Goal: Information Seeking & Learning: Check status

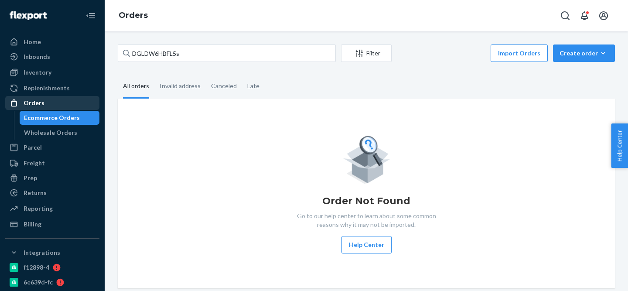
click at [56, 100] on div "Orders" at bounding box center [52, 103] width 92 height 12
click at [179, 63] on div "DGLDW6HBFL5s Filter Import Orders Create order Ecommerce order Removal order" at bounding box center [366, 54] width 497 height 20
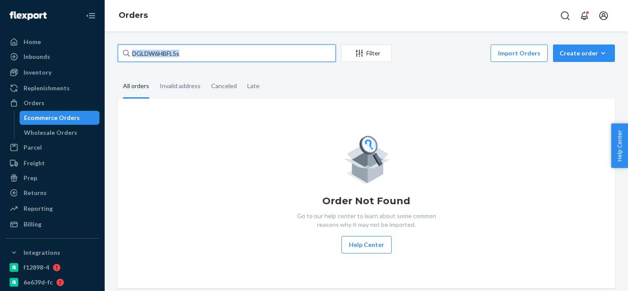
click at [187, 48] on input "DGLDW6HBFL5s" at bounding box center [227, 52] width 218 height 17
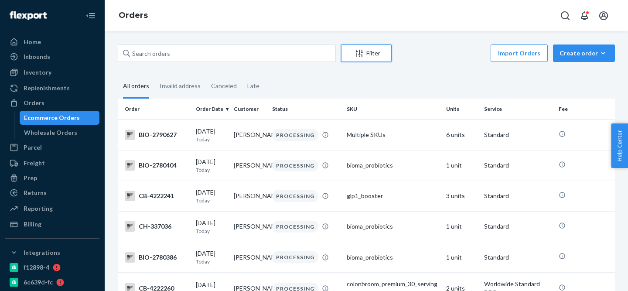
click at [349, 54] on div "Filter" at bounding box center [366, 53] width 50 height 9
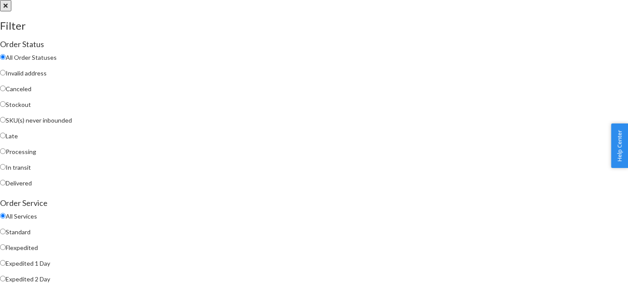
scroll to position [4, 0]
click at [31, 106] on span "Stockout" at bounding box center [18, 104] width 25 height 7
click at [6, 106] on input "Stockout" at bounding box center [3, 104] width 6 height 6
radio input "true"
radio input "false"
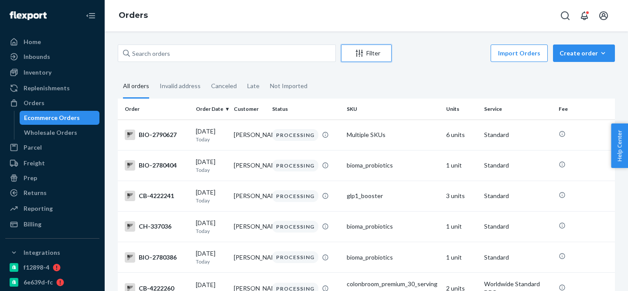
click at [358, 55] on icon "Filter" at bounding box center [359, 53] width 9 height 9
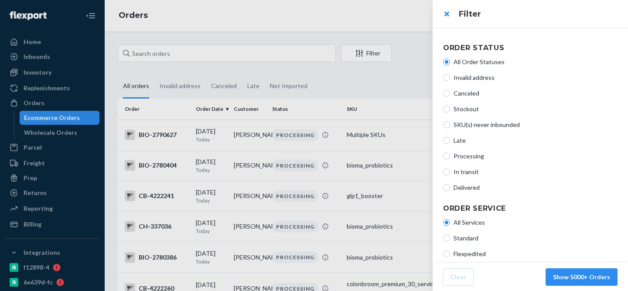
click at [469, 109] on span "Stockout" at bounding box center [536, 109] width 164 height 9
click at [450, 109] on input "Stockout" at bounding box center [446, 109] width 7 height 7
radio input "true"
radio input "false"
click at [587, 278] on button "Show 5000+ Orders" at bounding box center [582, 276] width 72 height 17
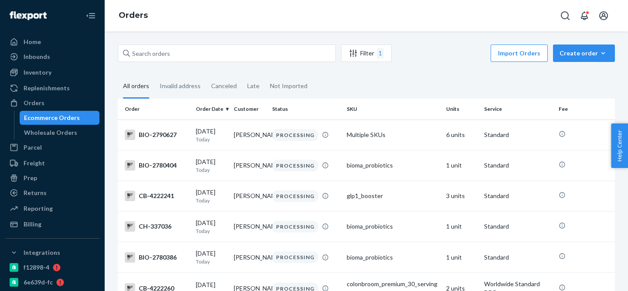
click at [387, 55] on div "Filter 1" at bounding box center [366, 53] width 50 height 10
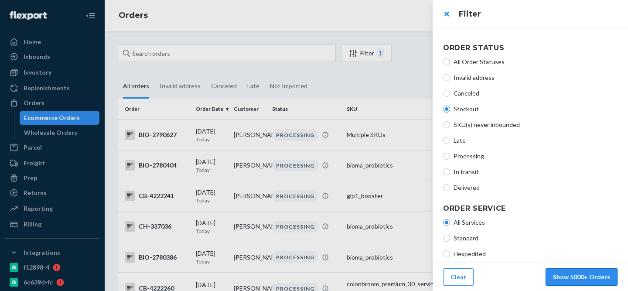
click at [595, 277] on button "Show 5000+ Orders" at bounding box center [582, 276] width 72 height 17
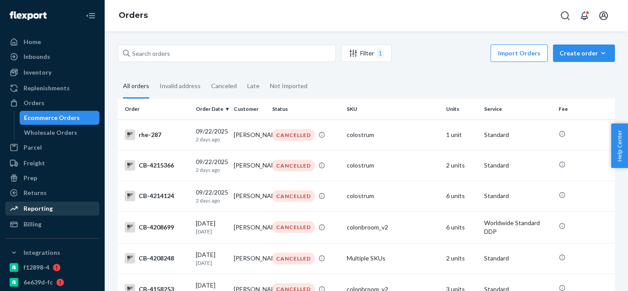
click at [78, 206] on div "Reporting" at bounding box center [52, 208] width 92 height 12
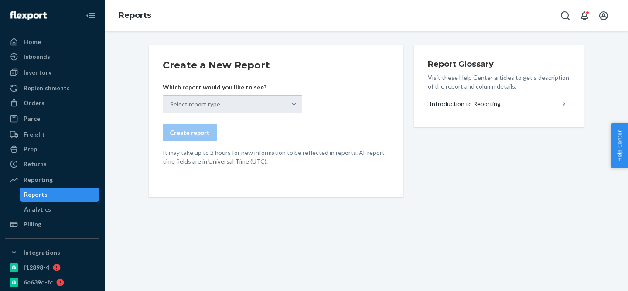
click at [254, 101] on div "Select report type" at bounding box center [233, 104] width 140 height 18
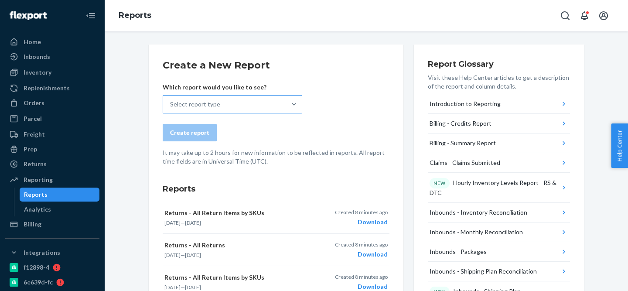
click at [249, 101] on div "Select report type" at bounding box center [224, 104] width 123 height 17
click at [171, 101] on input "Select report type" at bounding box center [170, 104] width 1 height 9
type input "all ord"
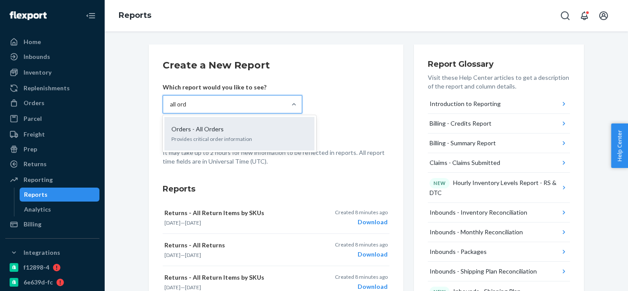
click at [266, 121] on div "Orders - All Orders Provides critical order information" at bounding box center [240, 133] width 140 height 27
click at [188, 109] on input "all ord" at bounding box center [178, 104] width 17 height 9
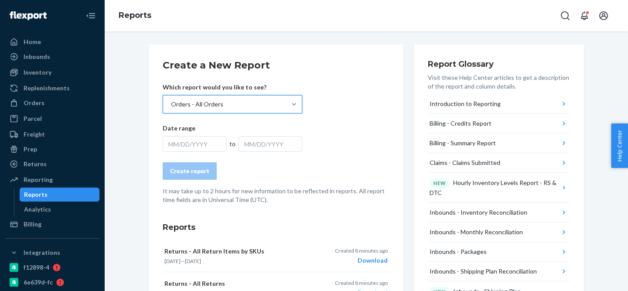
click at [204, 146] on div "MM/DD/YYYY" at bounding box center [195, 144] width 64 height 16
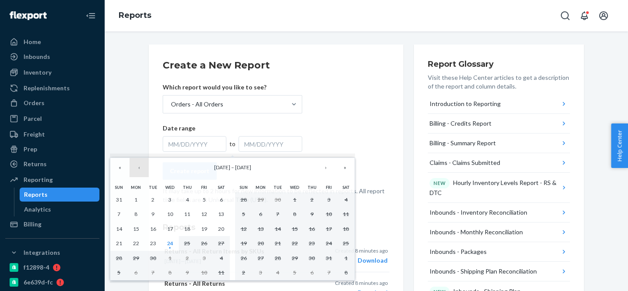
click at [143, 164] on button "‹" at bounding box center [139, 167] width 19 height 19
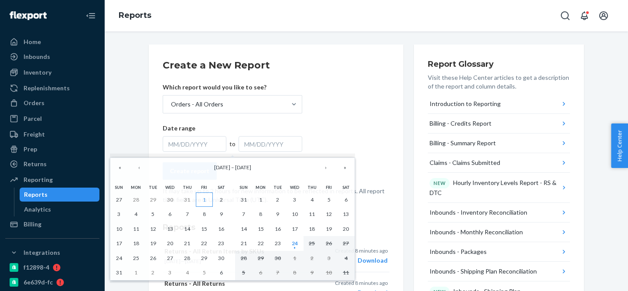
click at [198, 201] on button "1" at bounding box center [204, 199] width 17 height 15
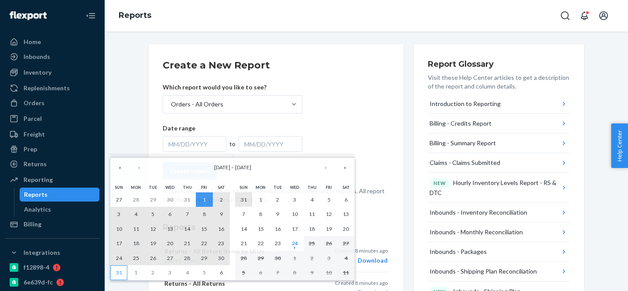
click at [119, 273] on abbr "31" at bounding box center [119, 272] width 6 height 7
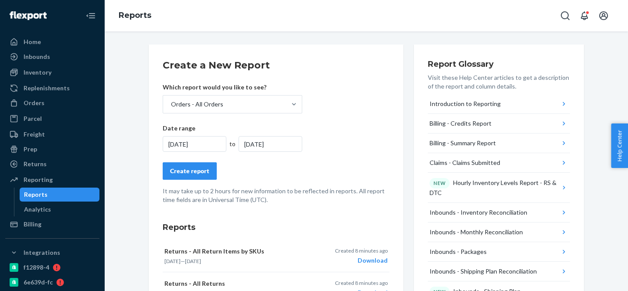
click at [212, 176] on button "Create report" at bounding box center [190, 170] width 54 height 17
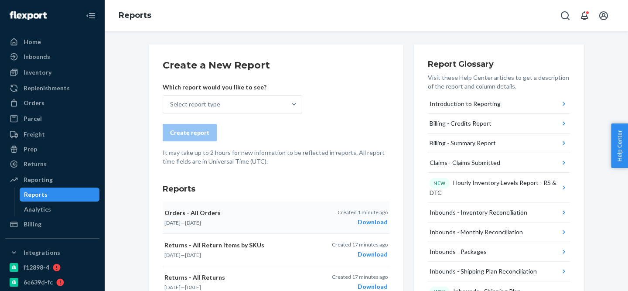
click at [370, 218] on div "Download" at bounding box center [363, 222] width 50 height 9
click at [49, 228] on div "Billing" at bounding box center [52, 224] width 92 height 12
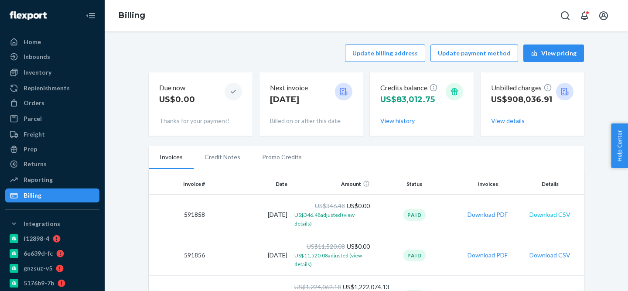
click at [559, 215] on button "Download CSV" at bounding box center [549, 214] width 41 height 9
click at [48, 105] on div "Orders" at bounding box center [52, 103] width 92 height 12
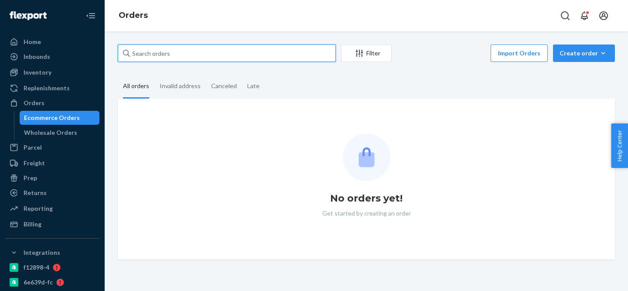
click at [192, 58] on input "text" at bounding box center [227, 52] width 218 height 17
paste input "2473431"
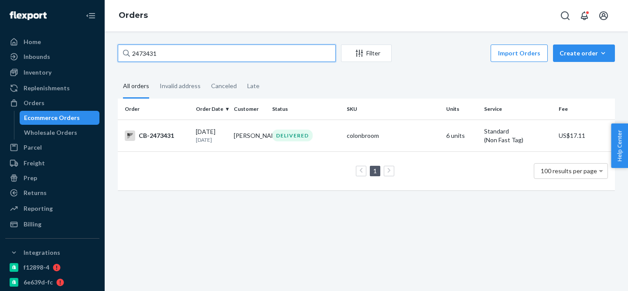
click at [157, 56] on input "2473431" at bounding box center [227, 52] width 218 height 17
paste input "15584"
click at [189, 58] on input "2415584" at bounding box center [227, 52] width 218 height 17
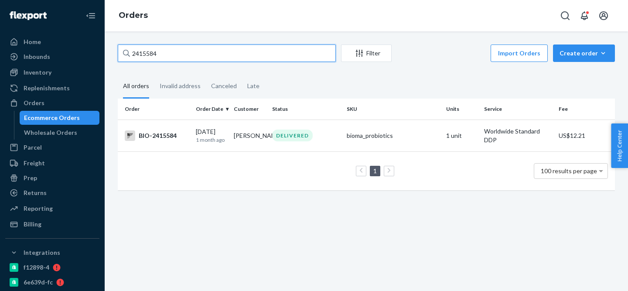
click at [189, 58] on input "2415584" at bounding box center [227, 52] width 218 height 17
paste input "394235"
type input "2394235"
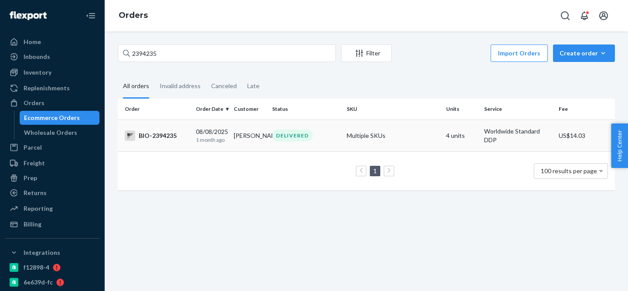
click at [380, 136] on td "Multiple SKUs" at bounding box center [392, 135] width 99 height 32
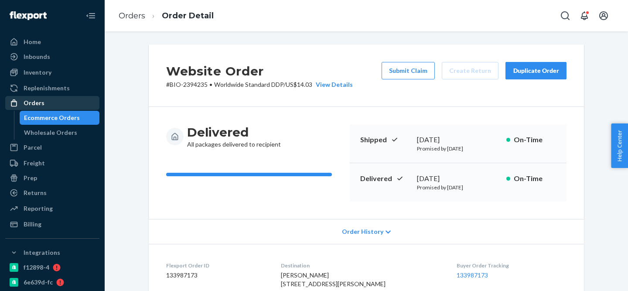
click at [71, 99] on div "Orders" at bounding box center [52, 103] width 92 height 12
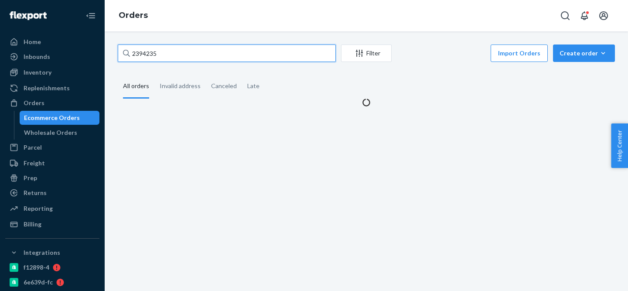
click at [194, 61] on input "2394235" at bounding box center [227, 52] width 218 height 17
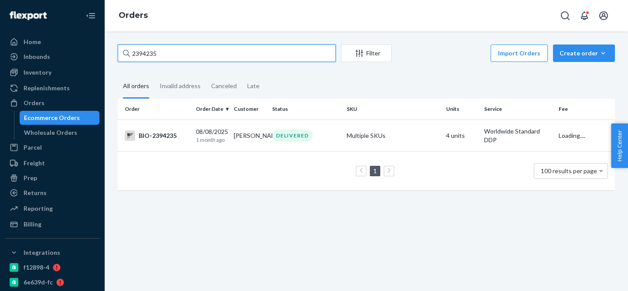
paste input "2471151"
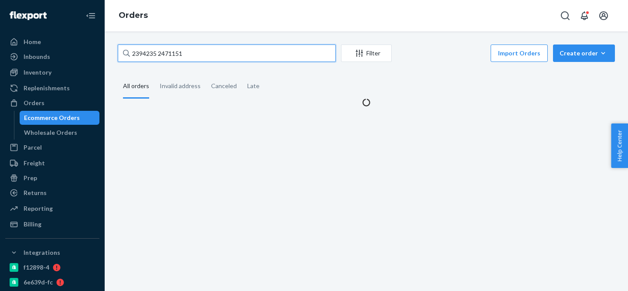
click at [194, 61] on input "2394235 2471151" at bounding box center [227, 52] width 218 height 17
paste input "text"
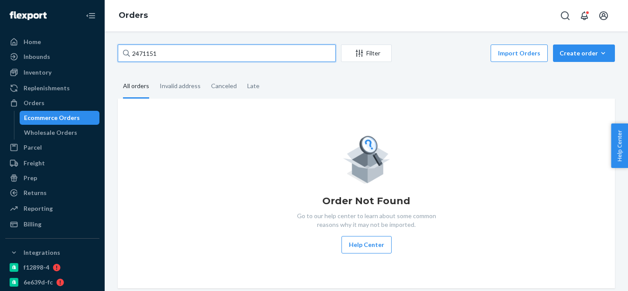
type input "2471151"
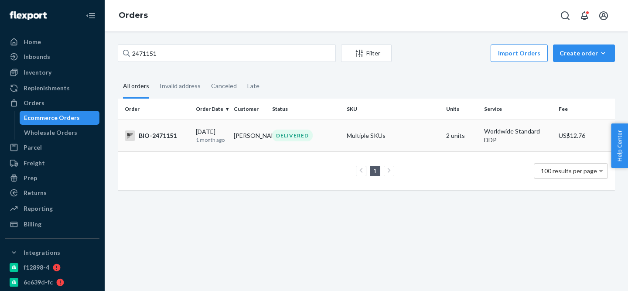
click at [380, 131] on td "Multiple SKUs" at bounding box center [392, 135] width 99 height 32
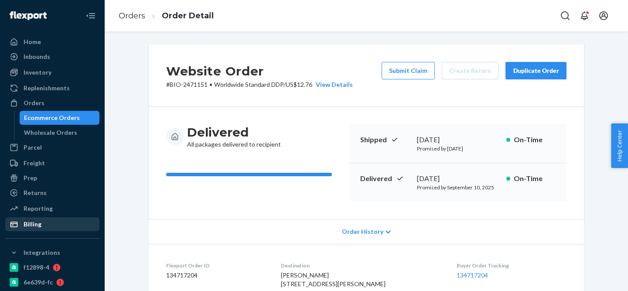
click at [56, 222] on div "Billing" at bounding box center [52, 224] width 92 height 12
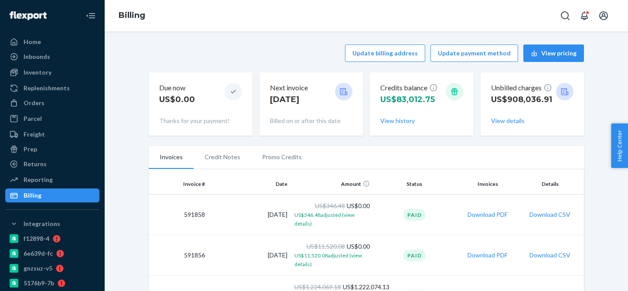
scroll to position [51, 0]
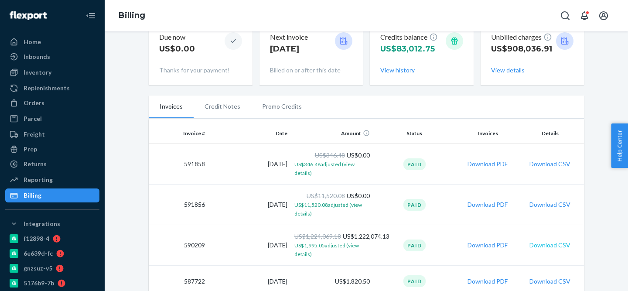
click at [547, 249] on button "Download CSV" at bounding box center [549, 245] width 41 height 9
click at [496, 202] on button "Download PDF" at bounding box center [488, 204] width 40 height 9
click at [485, 161] on button "Download PDF" at bounding box center [488, 164] width 40 height 9
click at [47, 107] on div "Orders" at bounding box center [52, 103] width 92 height 12
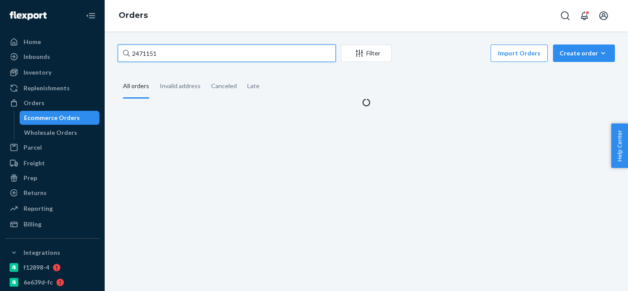
click at [192, 55] on input "2471151" at bounding box center [227, 52] width 218 height 17
paste input "133524047"
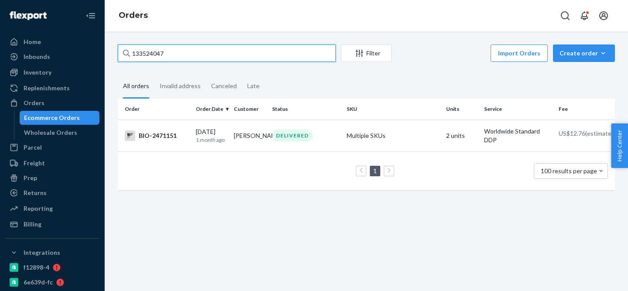
click at [162, 53] on input "133524047" at bounding box center [227, 52] width 218 height 17
paste input "610079"
type input "133610079"
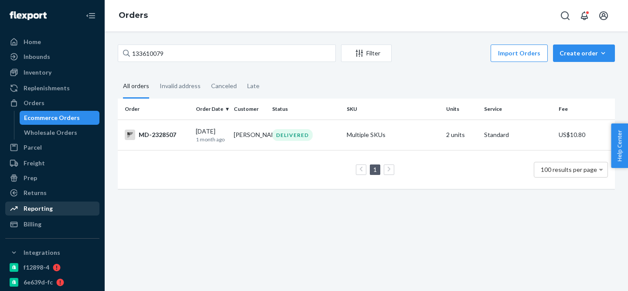
click at [46, 215] on link "Reporting" at bounding box center [52, 208] width 94 height 14
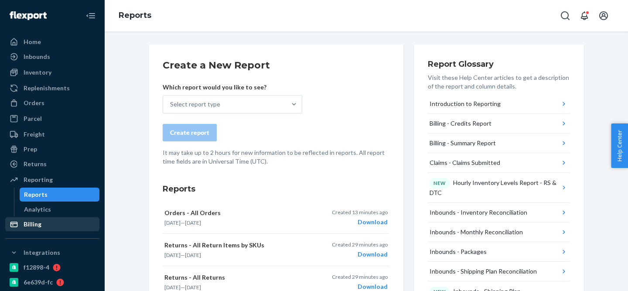
click at [49, 228] on div "Billing" at bounding box center [52, 224] width 92 height 12
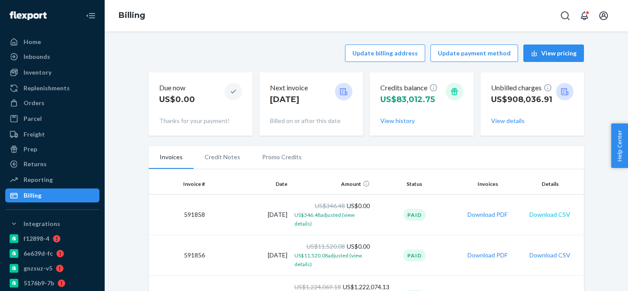
click at [548, 210] on button "Download CSV" at bounding box center [549, 214] width 41 height 9
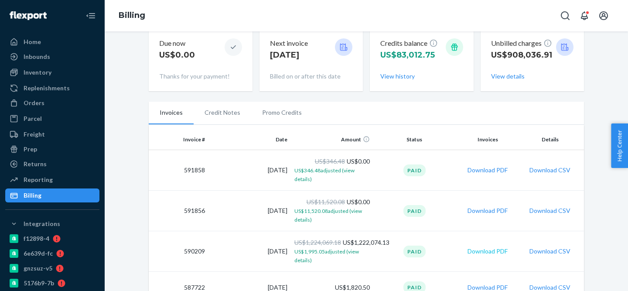
click at [495, 252] on button "Download PDF" at bounding box center [488, 251] width 40 height 9
click at [56, 109] on link "Orders" at bounding box center [52, 103] width 94 height 14
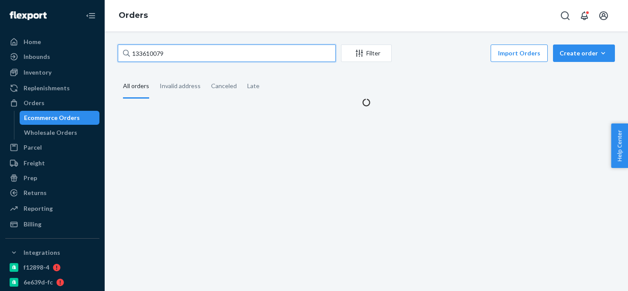
click at [179, 47] on input "133610079" at bounding box center [227, 52] width 218 height 17
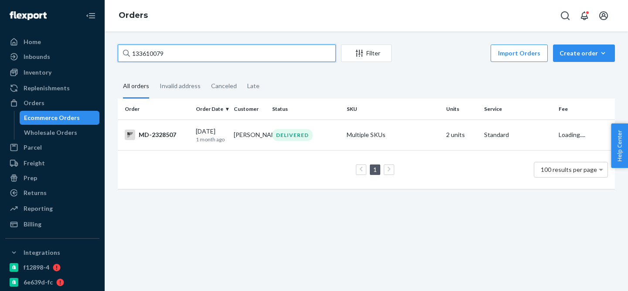
paste input "BIO-235535"
click at [144, 52] on input "BIO-2355359" at bounding box center [227, 52] width 218 height 17
paste input "439"
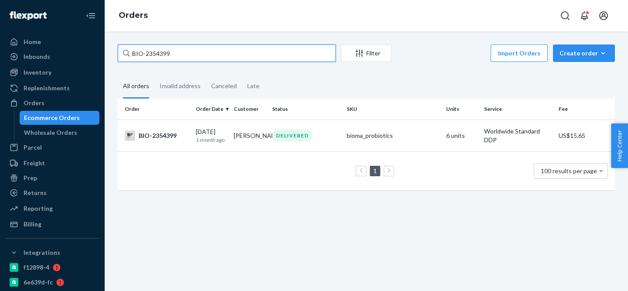
click at [164, 55] on input "BIO-2354399" at bounding box center [227, 52] width 218 height 17
paste input "405312"
type input "4053129"
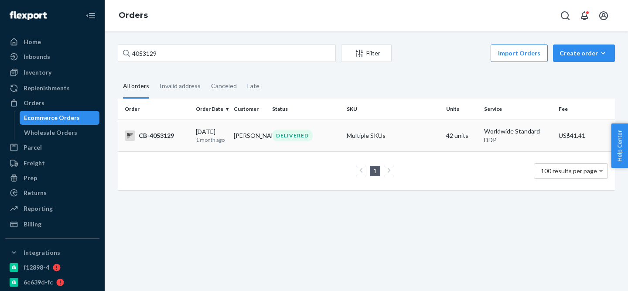
click at [408, 149] on td "Multiple SKUs" at bounding box center [392, 135] width 99 height 32
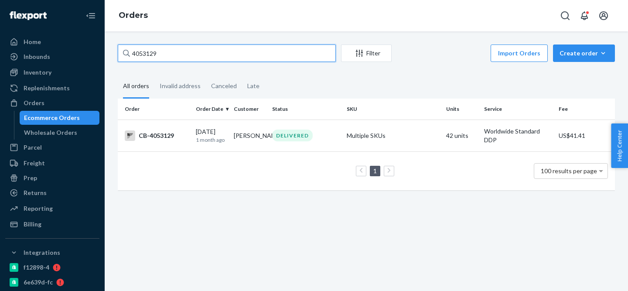
click at [151, 57] on input "4053129" at bounding box center [227, 52] width 218 height 17
click at [150, 56] on input "4053129" at bounding box center [227, 52] width 218 height 17
click at [205, 57] on input "4053129" at bounding box center [227, 52] width 218 height 17
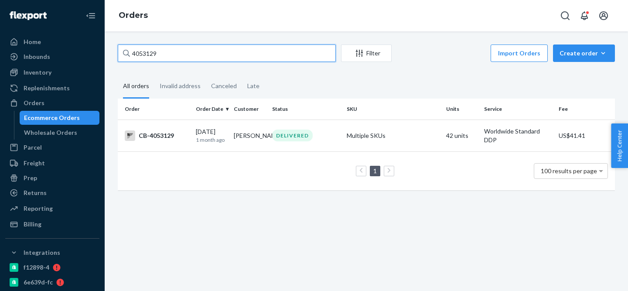
click at [205, 57] on input "4053129" at bounding box center [227, 52] width 218 height 17
click at [251, 61] on input "4053129" at bounding box center [227, 52] width 218 height 17
paste input "7330"
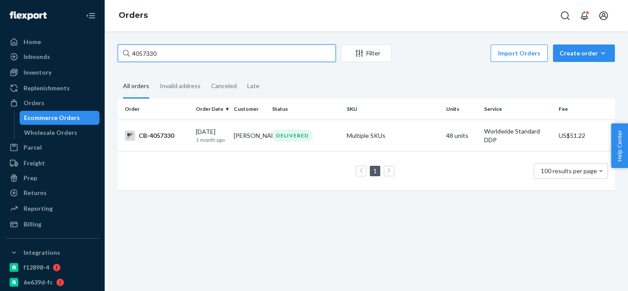
click at [148, 55] on input "4057330" at bounding box center [227, 52] width 218 height 17
paste input "4159"
type input "4041590"
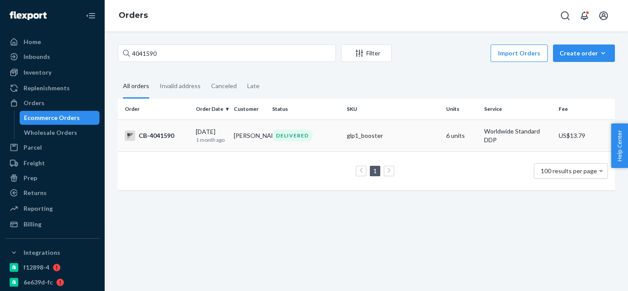
click at [404, 140] on td "glp1_booster" at bounding box center [392, 135] width 99 height 32
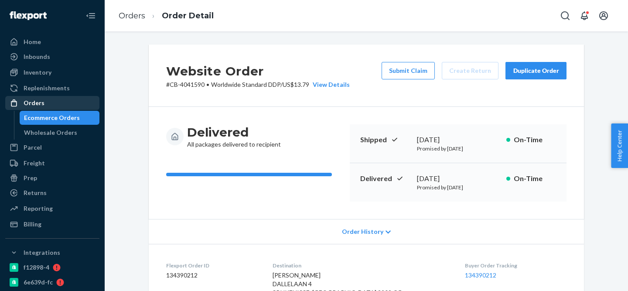
click at [73, 102] on div "Orders" at bounding box center [52, 103] width 92 height 12
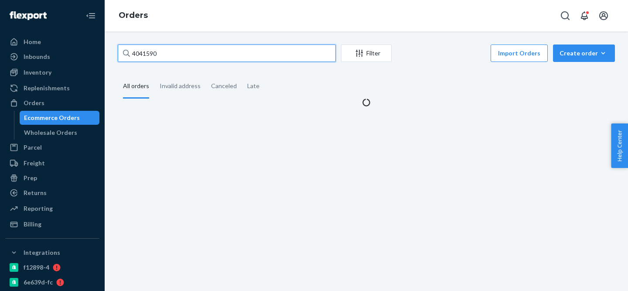
click at [183, 61] on input "4041590" at bounding box center [227, 52] width 218 height 17
paste input "CB-4054561"
type input "CB-4054561"
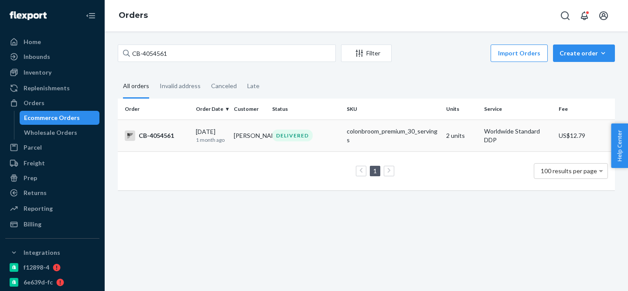
click at [401, 136] on div "colonbroom_premium_30_servings" at bounding box center [393, 135] width 92 height 17
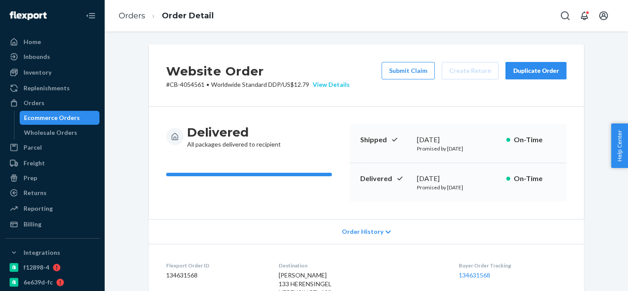
click at [341, 85] on div "View Details" at bounding box center [329, 84] width 41 height 9
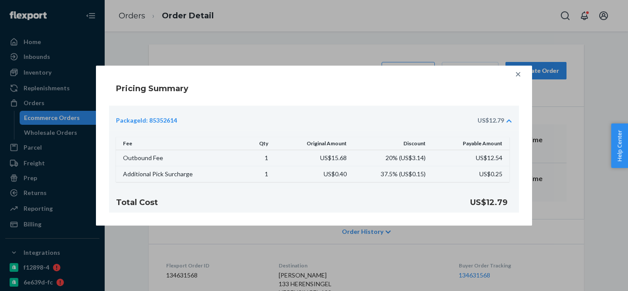
click at [519, 81] on div at bounding box center [517, 73] width 17 height 17
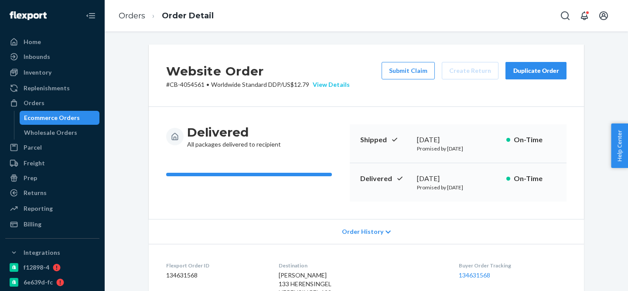
click at [334, 84] on div "View Details" at bounding box center [329, 84] width 41 height 9
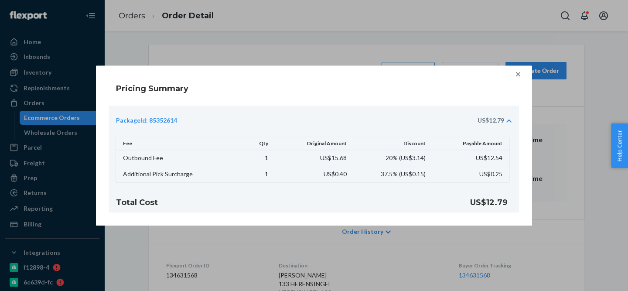
click at [234, 68] on div "Pricing Summary PackageId: 85352614 US$12.79 Fee Qty Original Amount Discount P…" at bounding box center [314, 145] width 436 height 160
click at [523, 72] on div at bounding box center [517, 73] width 17 height 17
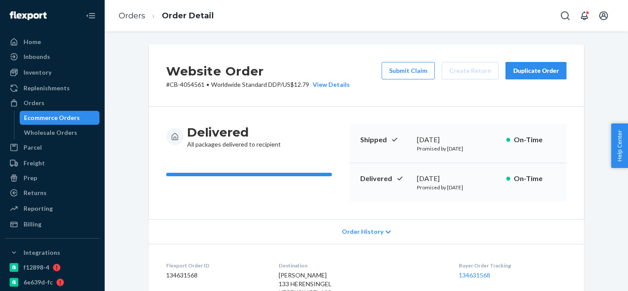
click at [190, 84] on p "# CB-4054561 • Worldwide Standard DDP / US$12.79 View Details" at bounding box center [258, 84] width 184 height 9
copy p "4054561"
click at [327, 96] on div "Website Order # CB-4054561 • Worldwide Standard DDP / US$12.79 View Details Sub…" at bounding box center [366, 75] width 435 height 62
click at [327, 86] on div "View Details" at bounding box center [329, 84] width 41 height 9
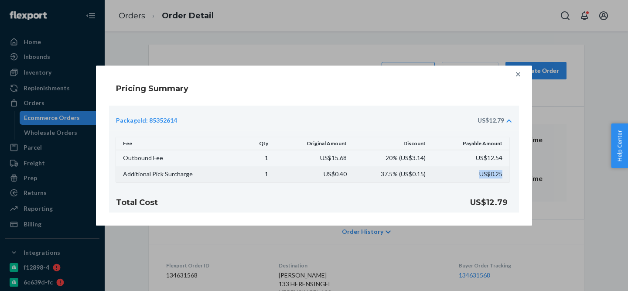
drag, startPoint x: 503, startPoint y: 180, endPoint x: 468, endPoint y: 177, distance: 34.6
click at [468, 177] on td "US$0.25" at bounding box center [470, 174] width 79 height 16
copy td "US$0.25"
click at [517, 73] on icon at bounding box center [518, 74] width 4 height 4
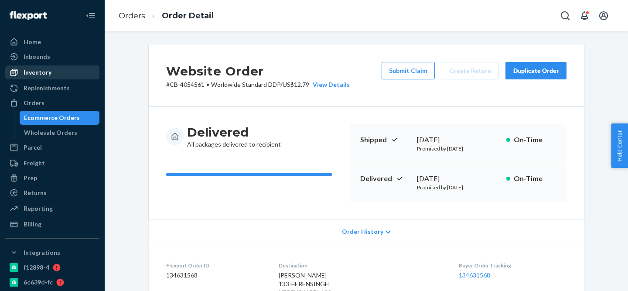
click at [61, 76] on div "Inventory" at bounding box center [52, 72] width 92 height 12
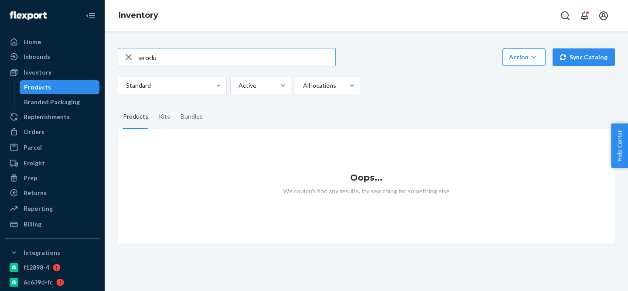
type input "erodu"
click at [56, 71] on div "Inventory" at bounding box center [52, 72] width 92 height 12
click at [114, 54] on div "erodu Action Create product Create kit or bundle Bulk create products Bulk upda…" at bounding box center [366, 141] width 510 height 206
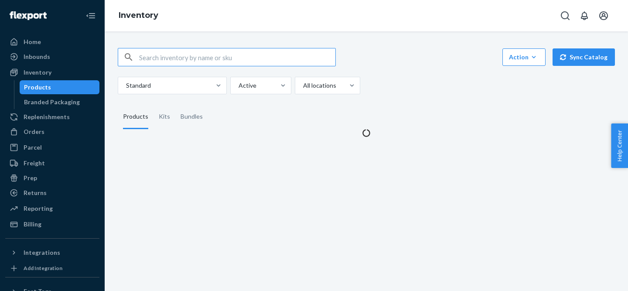
click at [222, 60] on input "text" at bounding box center [237, 56] width 196 height 17
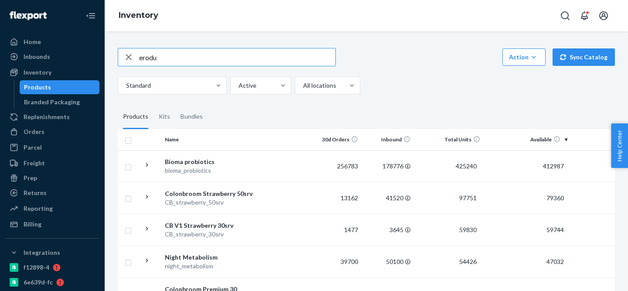
type input "erodu"
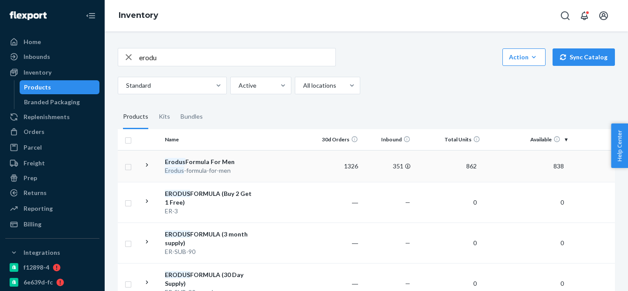
click at [304, 161] on td at bounding box center [284, 166] width 50 height 32
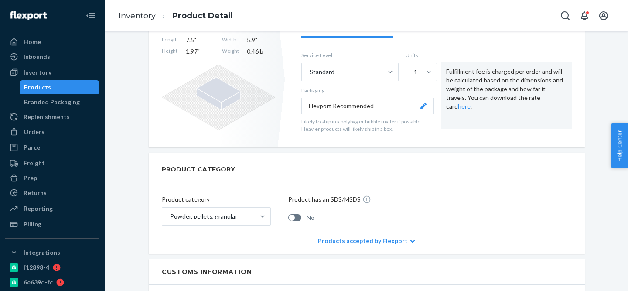
scroll to position [167, 0]
click at [55, 133] on div "Orders" at bounding box center [52, 132] width 92 height 12
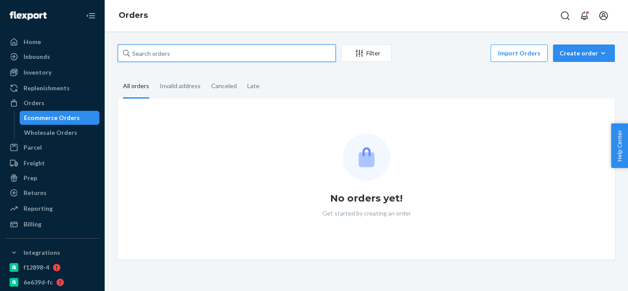
click at [221, 58] on input "text" at bounding box center [227, 52] width 218 height 17
paste input "D4ZVQXFAZXT"
type input "D4ZVQXFAZXT"
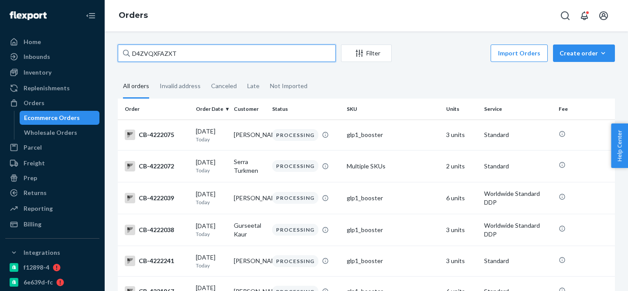
click at [164, 54] on input "D4ZVQXFAZXT" at bounding box center [227, 52] width 218 height 17
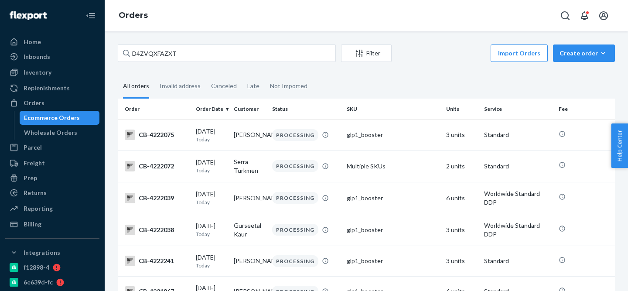
click at [67, 80] on ul "Home Inbounds Shipping Plans Problems Inventory Products Branded Packaging Repl…" at bounding box center [52, 133] width 94 height 196
click at [92, 73] on div "Inventory" at bounding box center [52, 72] width 92 height 12
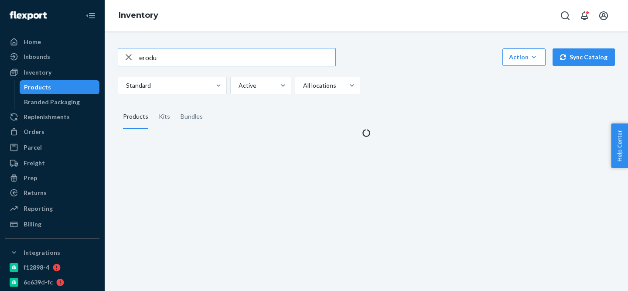
click at [171, 52] on input "erodu" at bounding box center [237, 56] width 196 height 17
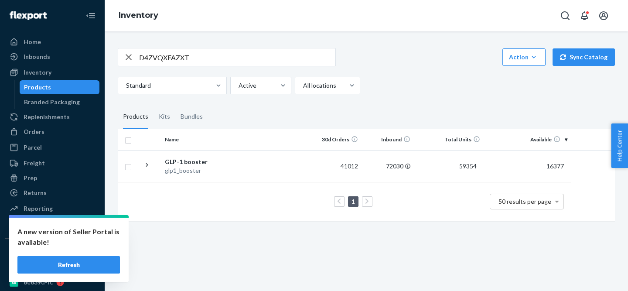
click at [169, 60] on input "D4ZVQXFAZXT" at bounding box center [237, 56] width 196 height 17
paste input "6DZXYQEE2L"
click at [160, 53] on input "D6DZXYQEE2L" at bounding box center [237, 56] width 196 height 17
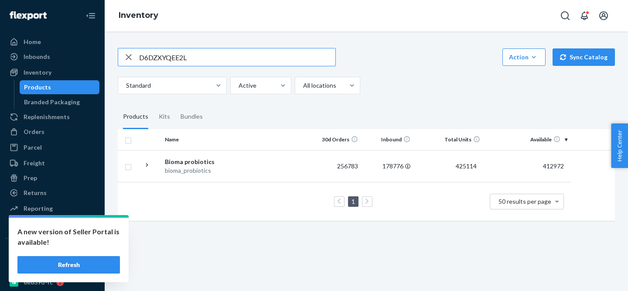
click at [160, 53] on input "D6DZXYQEE2L" at bounding box center [237, 56] width 196 height 17
paste input "HL4JSXAAR8"
type input "DHL4JSXAAR8"
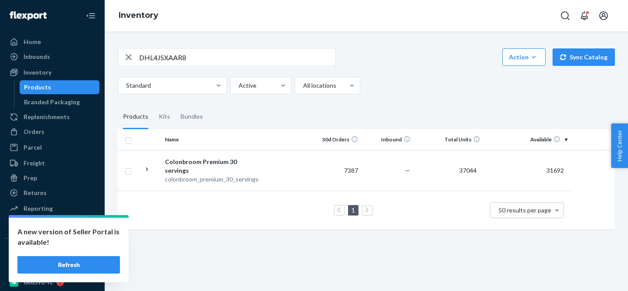
click at [165, 57] on input "DHL4JSXAAR8" at bounding box center [237, 56] width 196 height 17
click at [53, 132] on div "Orders" at bounding box center [52, 132] width 92 height 12
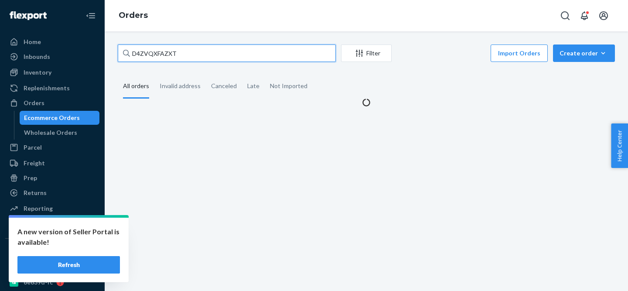
click at [200, 58] on input "D4ZVQXFAZXT" at bounding box center [227, 52] width 218 height 17
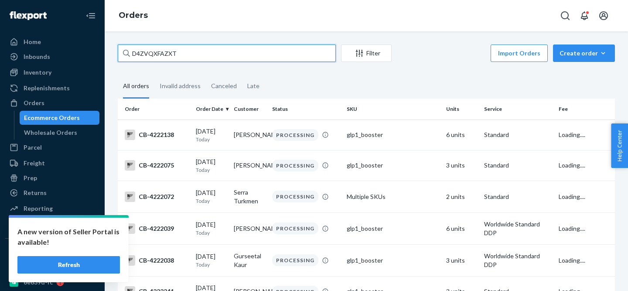
click at [199, 58] on input "D4ZVQXFAZXT" at bounding box center [227, 52] width 218 height 17
paste input "2471151"
type input "2471151"
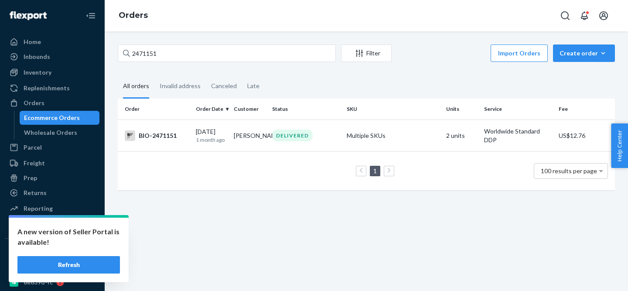
click at [353, 198] on div "Order Order Date Customer Status SKU Units Service Fee BIO-2471151 [DATE] [DATE…" at bounding box center [366, 149] width 497 height 100
click at [383, 131] on td "Multiple SKUs" at bounding box center [392, 135] width 99 height 32
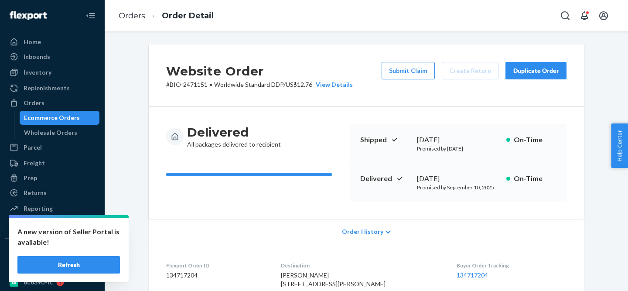
scroll to position [368, 0]
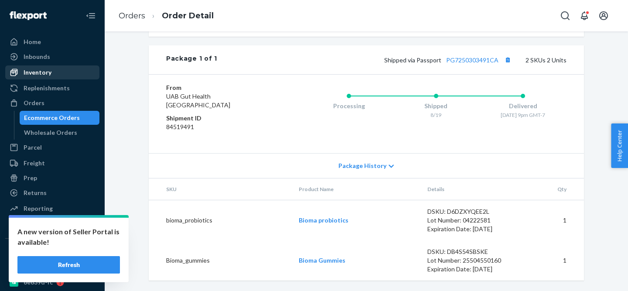
click at [78, 75] on div "Inventory" at bounding box center [52, 72] width 92 height 12
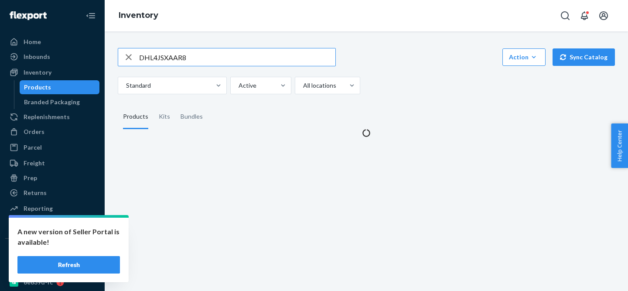
click at [171, 58] on input "DHL4JSXAAR8" at bounding box center [237, 56] width 196 height 17
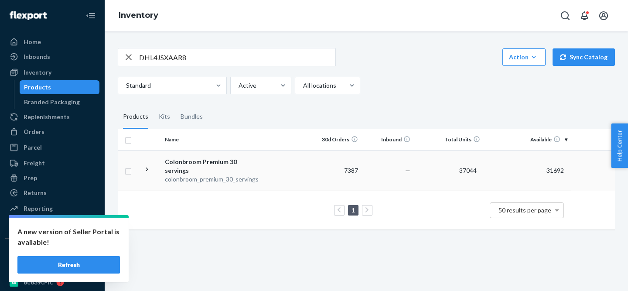
click at [266, 178] on td at bounding box center [284, 170] width 50 height 41
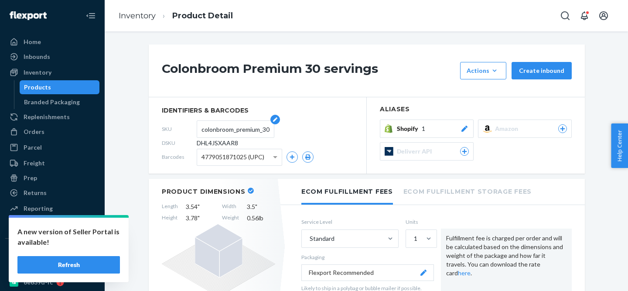
click at [227, 135] on input "colonbroom_premium_30_servings" at bounding box center [235, 129] width 68 height 17
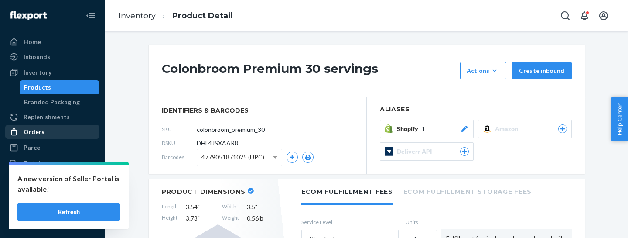
click at [48, 136] on div "Orders" at bounding box center [52, 132] width 92 height 12
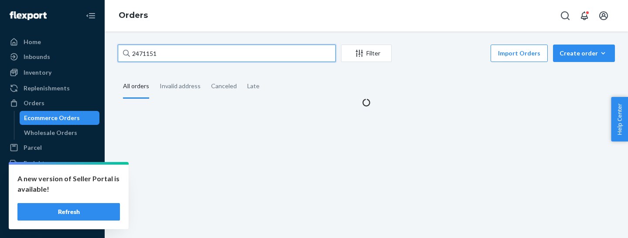
click at [212, 53] on input "2471151" at bounding box center [227, 52] width 218 height 17
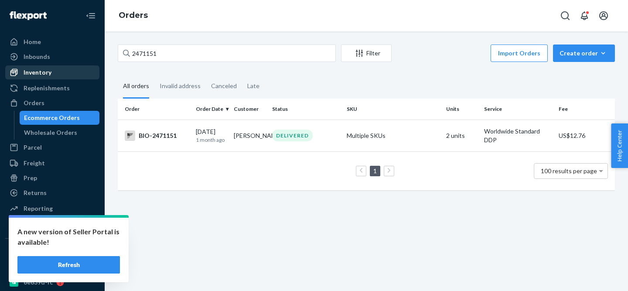
click at [61, 75] on div "Inventory" at bounding box center [52, 72] width 92 height 12
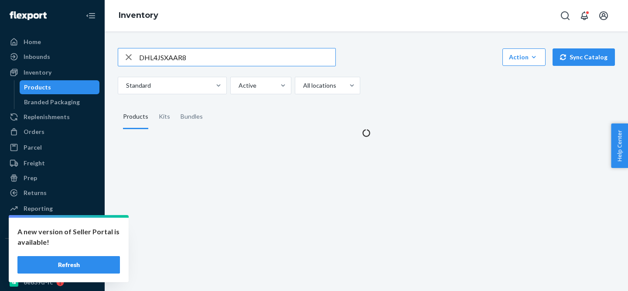
click at [175, 53] on input "DHL4JSXAAR8" at bounding box center [237, 56] width 196 height 17
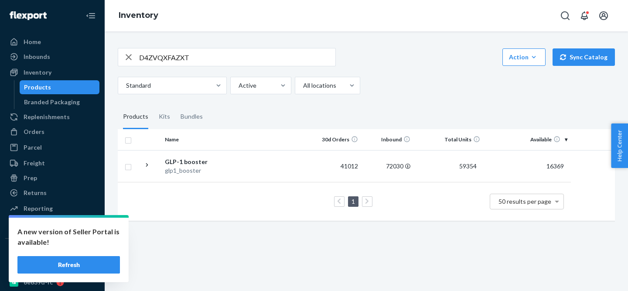
click at [162, 66] on div "D4ZVQXFAZXT Action Create product Create kit or bundle Bulk create products Bul…" at bounding box center [366, 71] width 497 height 46
click at [150, 51] on input "D4ZVQXFAZXT" at bounding box center [237, 56] width 196 height 17
paste input "EXSGF2SMH4"
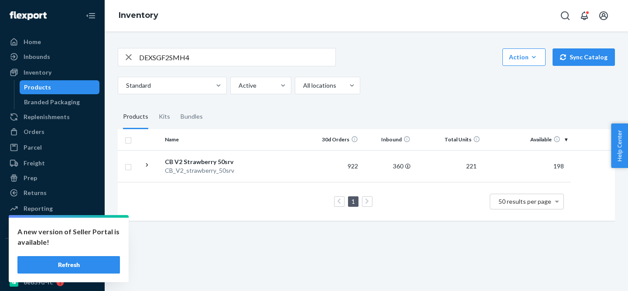
click at [144, 53] on input "DEXSGF2SMH4" at bounding box center [237, 56] width 196 height 17
paste input "HL4JSXAAR8"
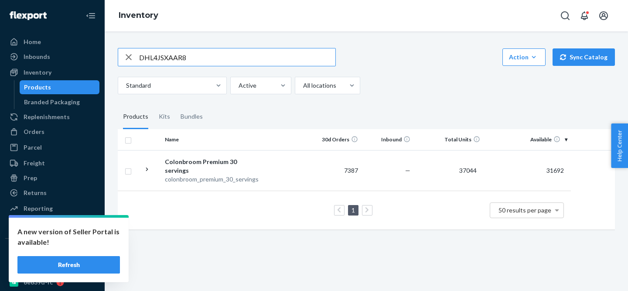
click at [153, 62] on input "DHL4JSXAAR8" at bounding box center [237, 56] width 196 height 17
paste input "6DZXYQEE2L"
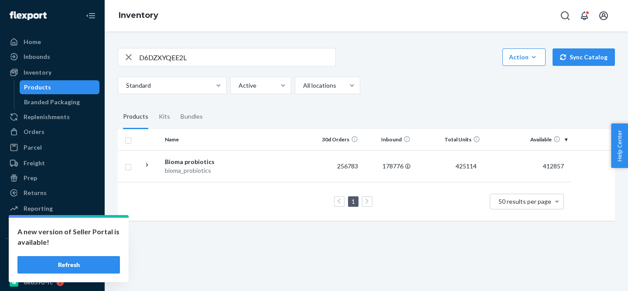
click at [163, 61] on input "D6DZXYQEE2L" at bounding box center [237, 56] width 196 height 17
paste input "HL4JSXAAR8"
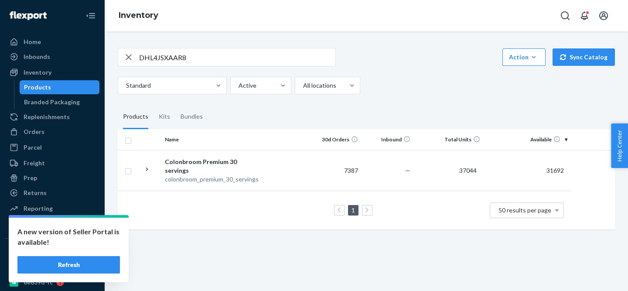
click at [171, 60] on input "DHL4JSXAAR8" at bounding box center [237, 56] width 196 height 17
paste input "4ZVQXFAZXT"
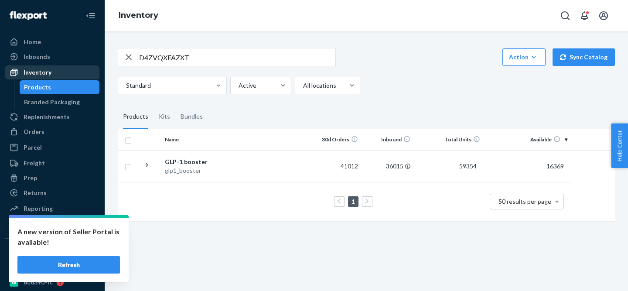
click at [63, 75] on div "Inventory" at bounding box center [52, 72] width 92 height 12
click at [198, 58] on input "D4ZVQXFAZXT" at bounding box center [237, 56] width 196 height 17
type input "bioma"
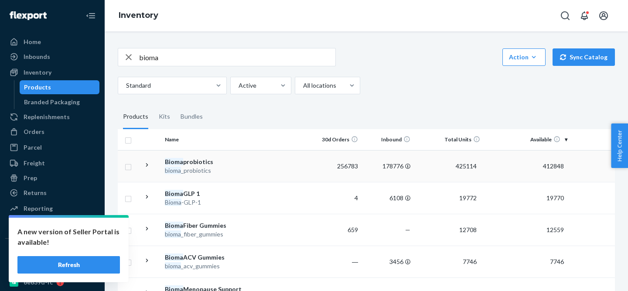
click at [216, 172] on div "bioma _probiotics" at bounding box center [210, 170] width 91 height 9
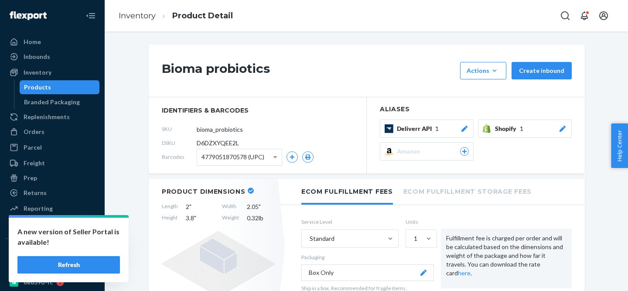
click at [228, 143] on span "D6DZXYQEE2L" at bounding box center [218, 143] width 42 height 9
copy span "D6DZXYQEE2L"
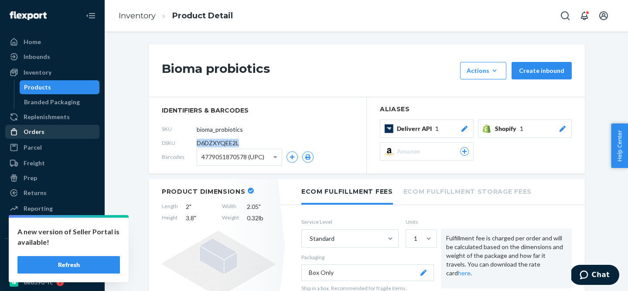
click at [44, 133] on div "Orders" at bounding box center [52, 132] width 92 height 12
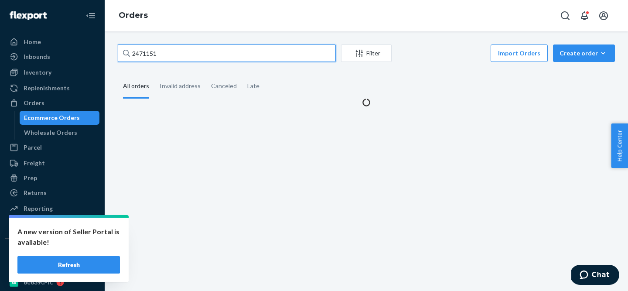
click at [236, 57] on input "2471151" at bounding box center [227, 52] width 218 height 17
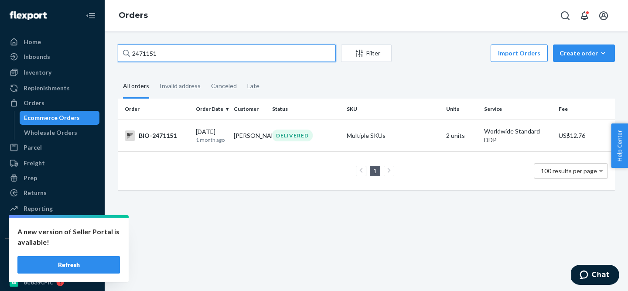
paste input "CB-3993517"
type input "CB-3993517"
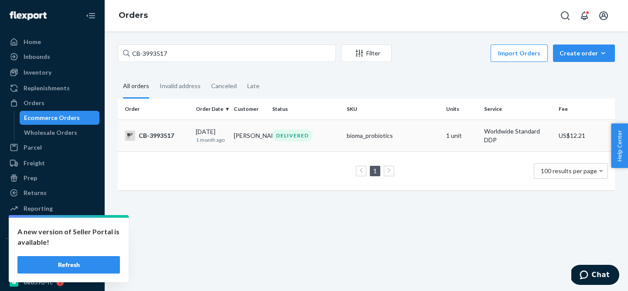
click at [344, 140] on td "bioma_probiotics" at bounding box center [392, 135] width 99 height 32
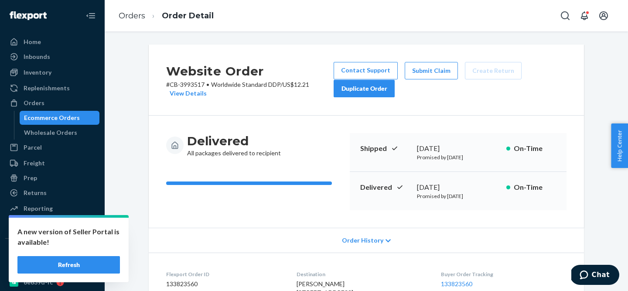
click at [195, 82] on p "# CB-3993517 • Worldwide Standard DDP / US$12.21 View Details" at bounding box center [249, 88] width 167 height 17
copy p "3993517"
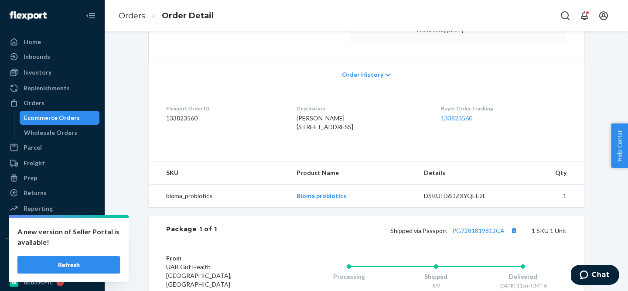
scroll to position [165, 0]
click at [329, 118] on span "[PERSON_NAME] [STREET_ADDRESS]" at bounding box center [325, 123] width 57 height 16
copy span "[PERSON_NAME]"
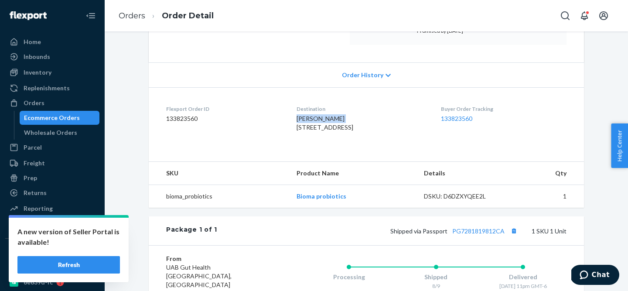
scroll to position [0, 0]
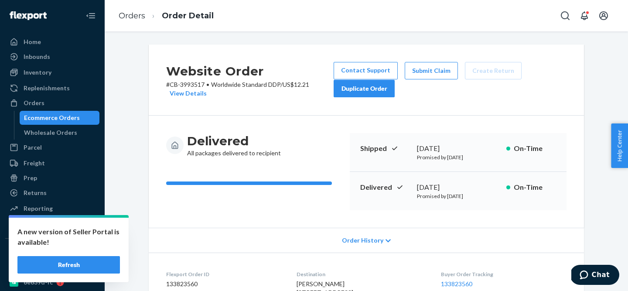
click at [187, 86] on p "# CB-3993517 • Worldwide Standard DDP / US$12.21 View Details" at bounding box center [249, 88] width 167 height 17
copy p "3993517"
click at [52, 74] on div "Inventory" at bounding box center [52, 72] width 92 height 12
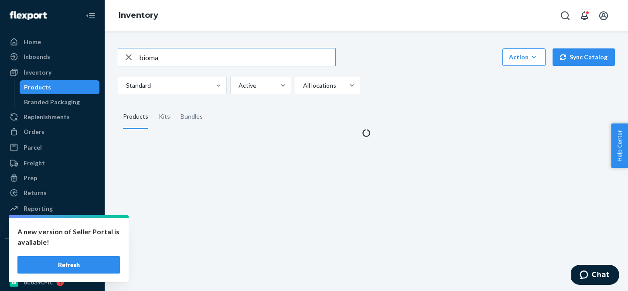
click at [148, 63] on input "bioma" at bounding box center [237, 56] width 196 height 17
click at [150, 57] on input "bioma" at bounding box center [237, 56] width 196 height 17
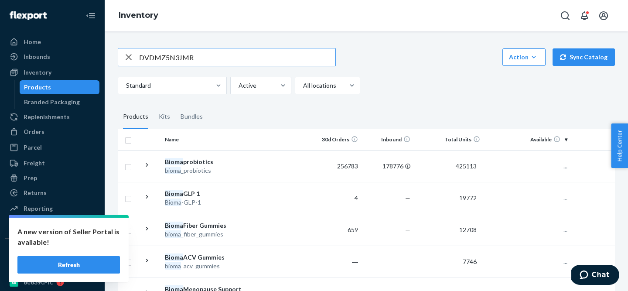
type input "DVDMZ5N3JMR"
